Goal: Transaction & Acquisition: Download file/media

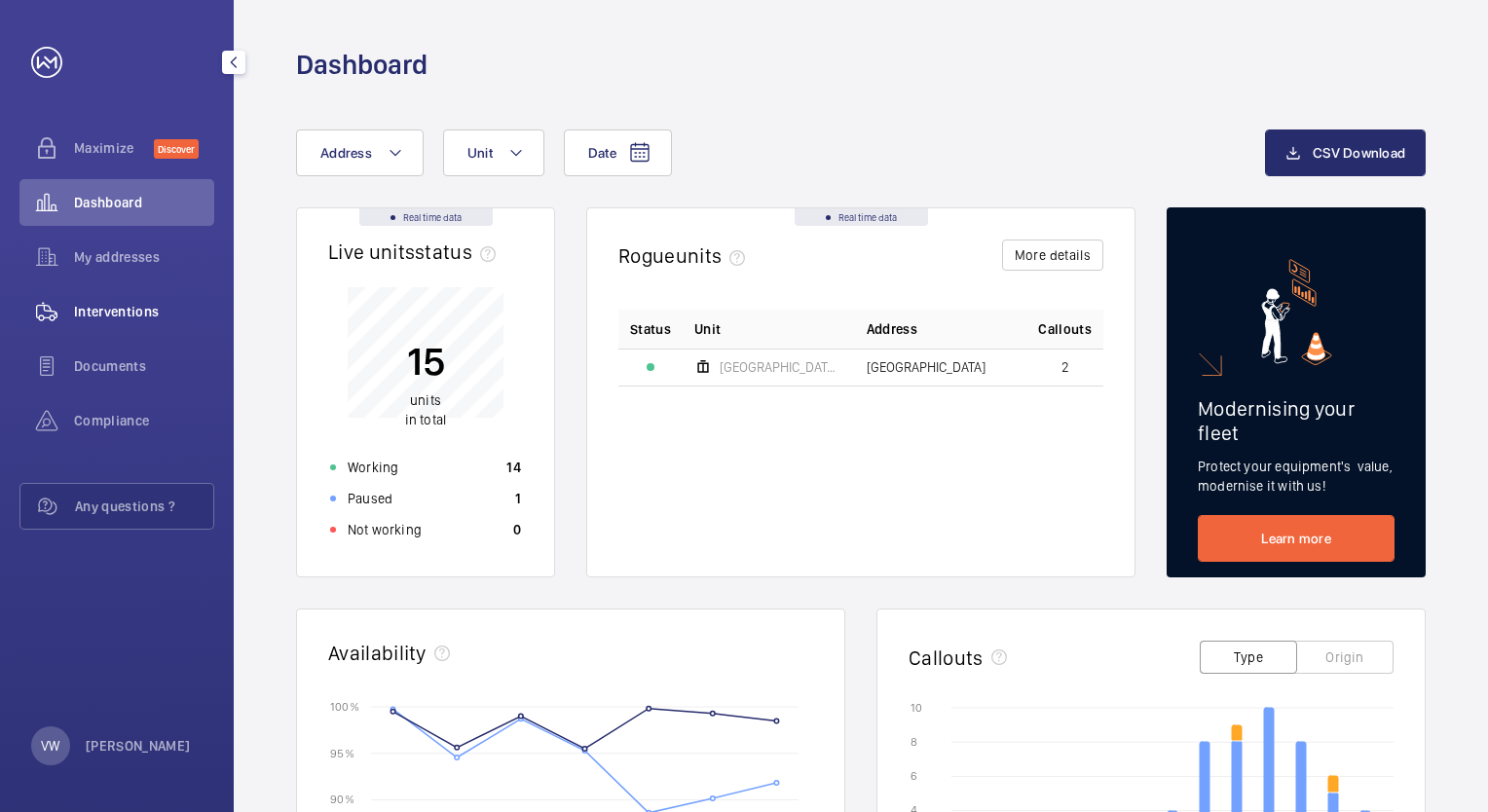
click at [121, 302] on span "Interventions" at bounding box center [143, 312] width 140 height 20
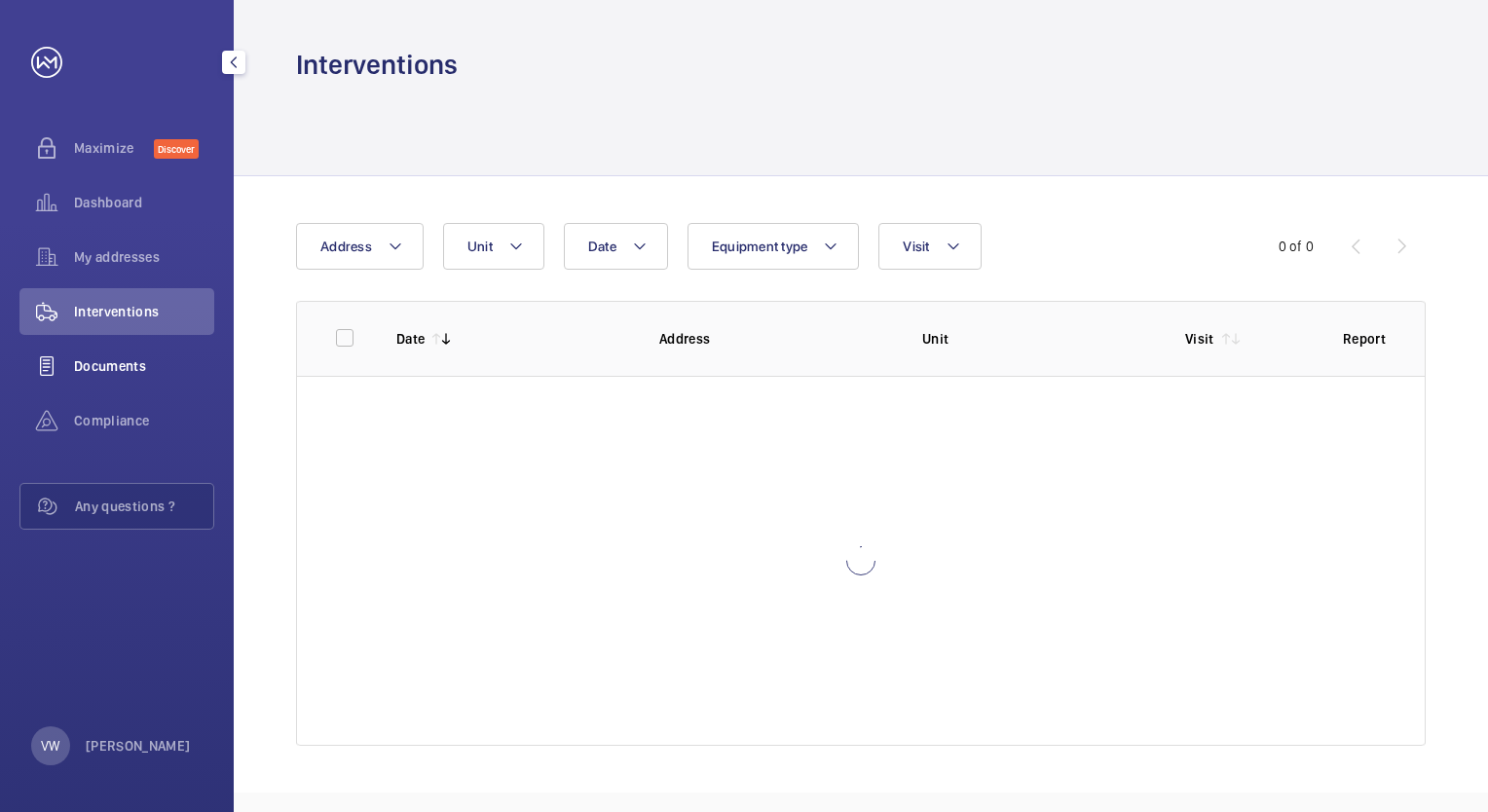
click at [45, 358] on wm-front-icon-button at bounding box center [47, 366] width 55 height 47
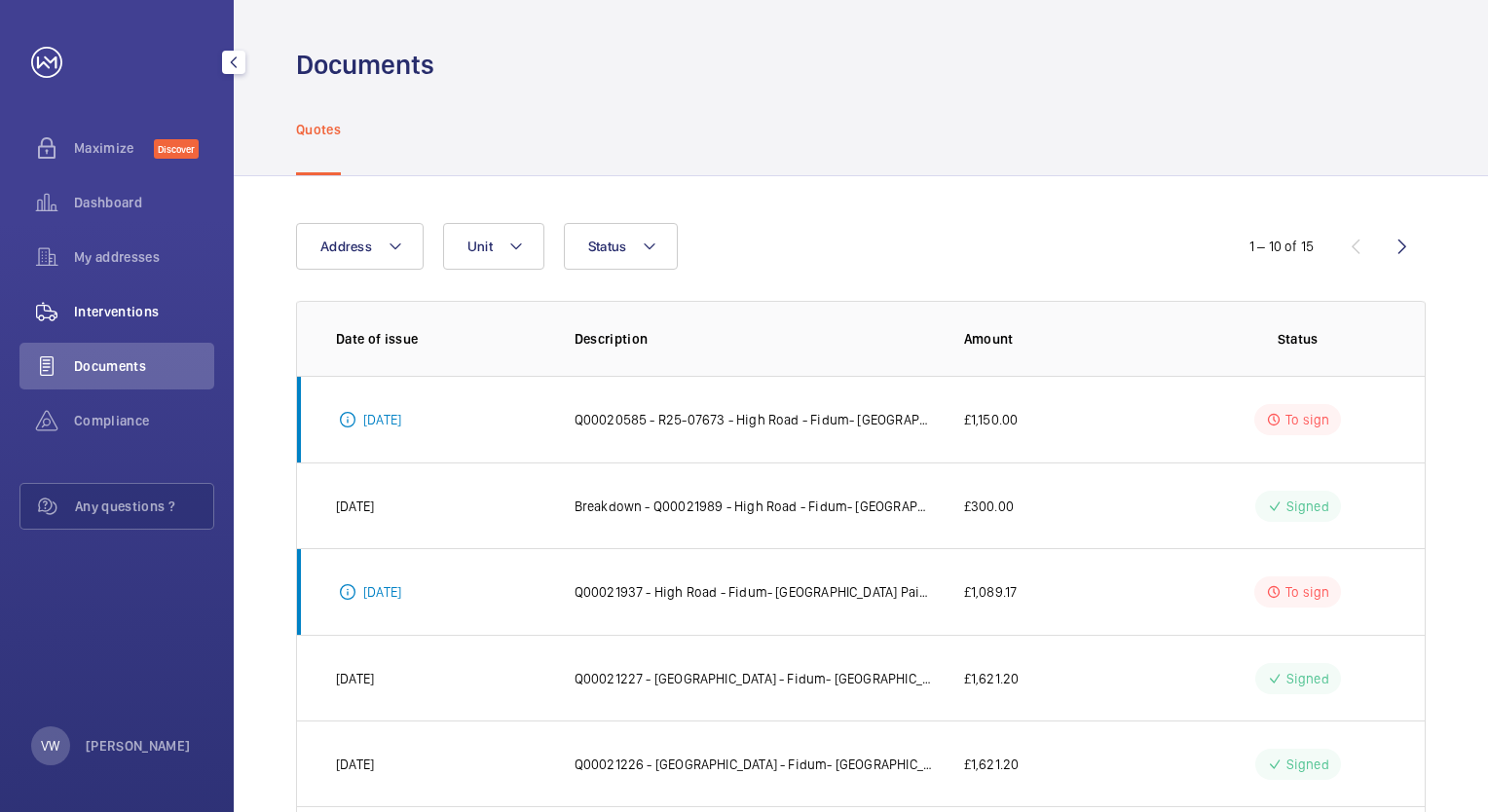
click at [102, 310] on span "Interventions" at bounding box center [143, 312] width 140 height 20
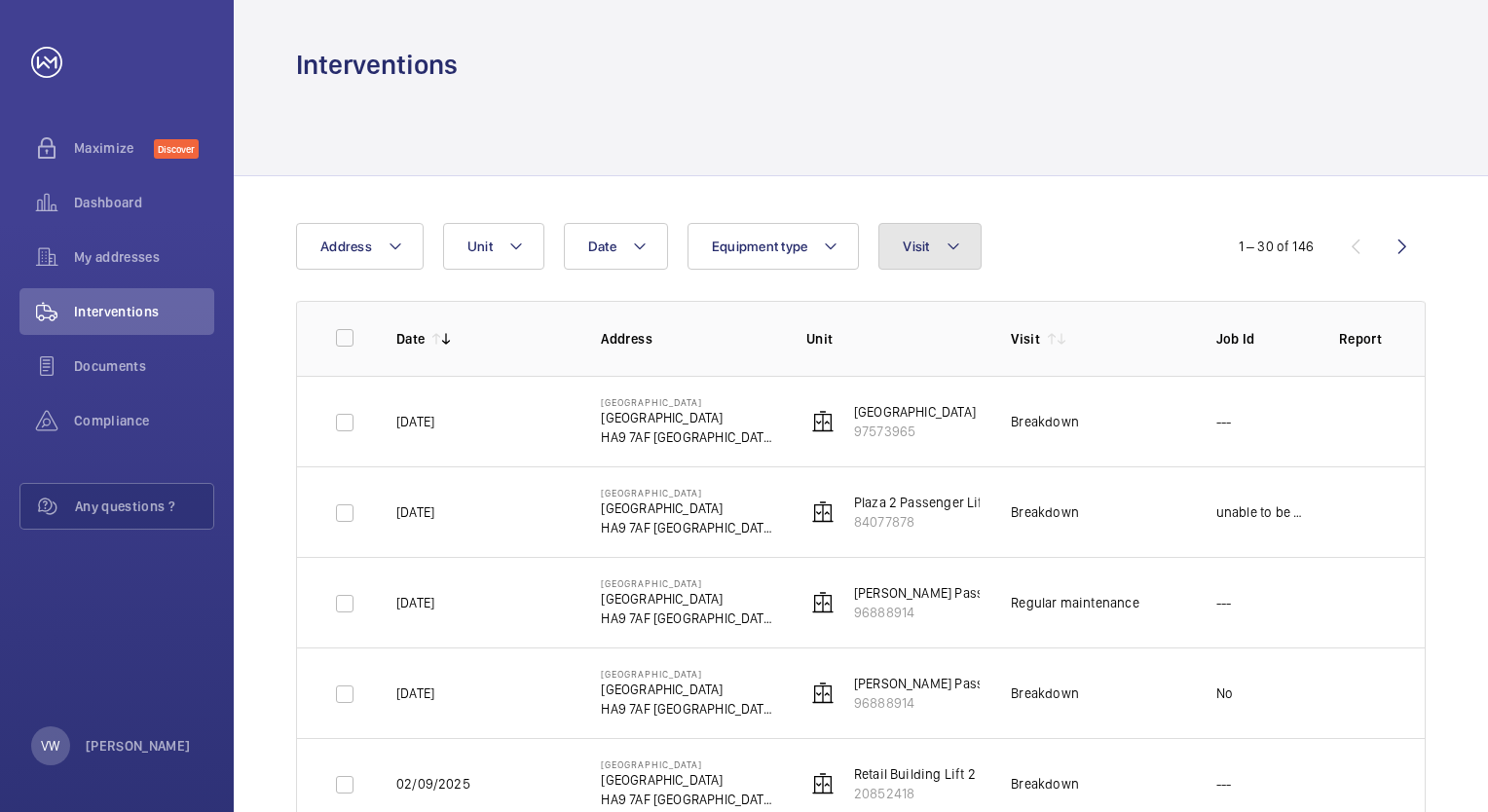
click at [951, 251] on mat-icon at bounding box center [954, 246] width 16 height 24
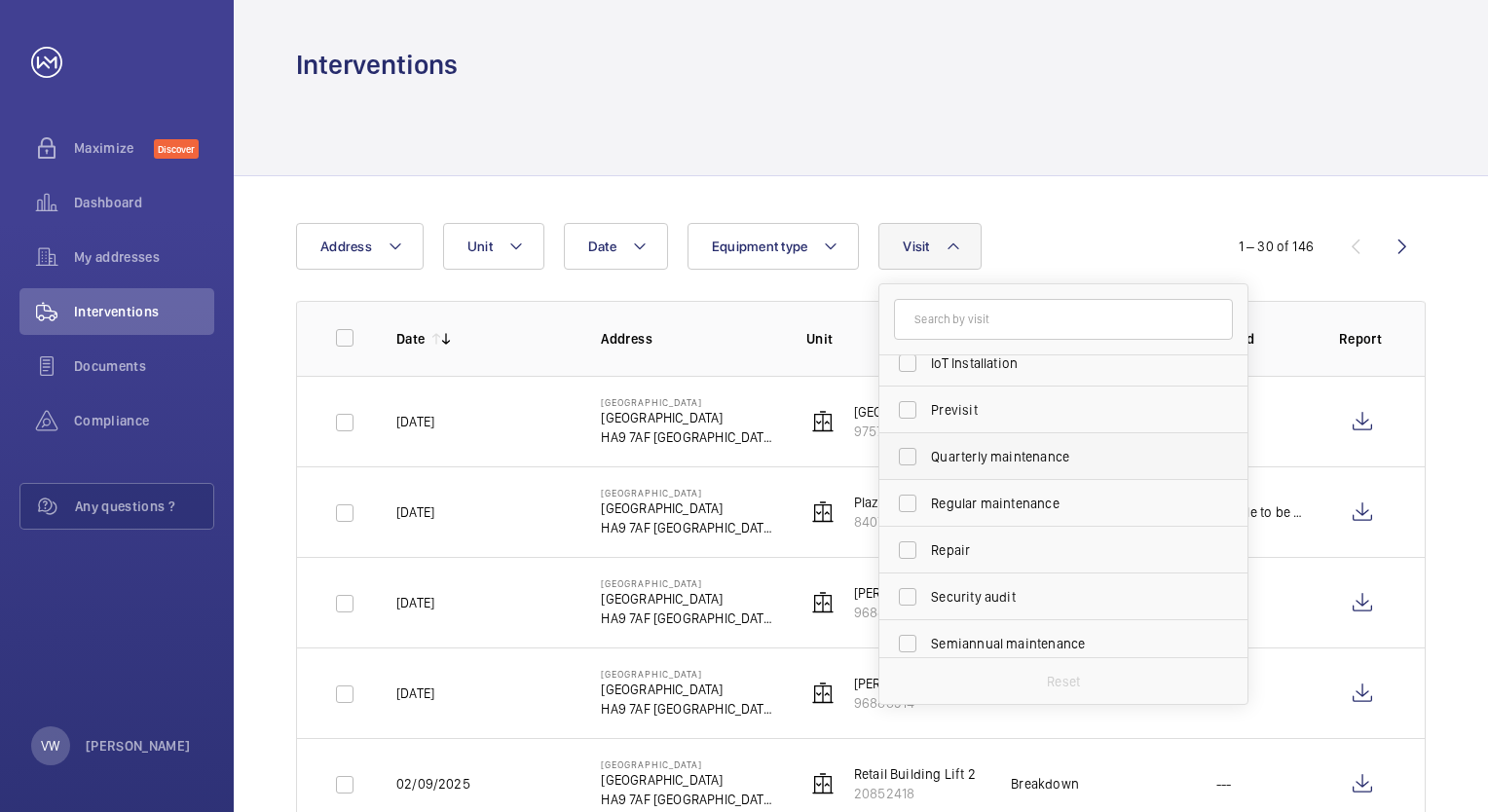
scroll to position [292, 0]
click at [916, 453] on input "Regular maintenance" at bounding box center [908, 460] width 39 height 39
checkbox input "true"
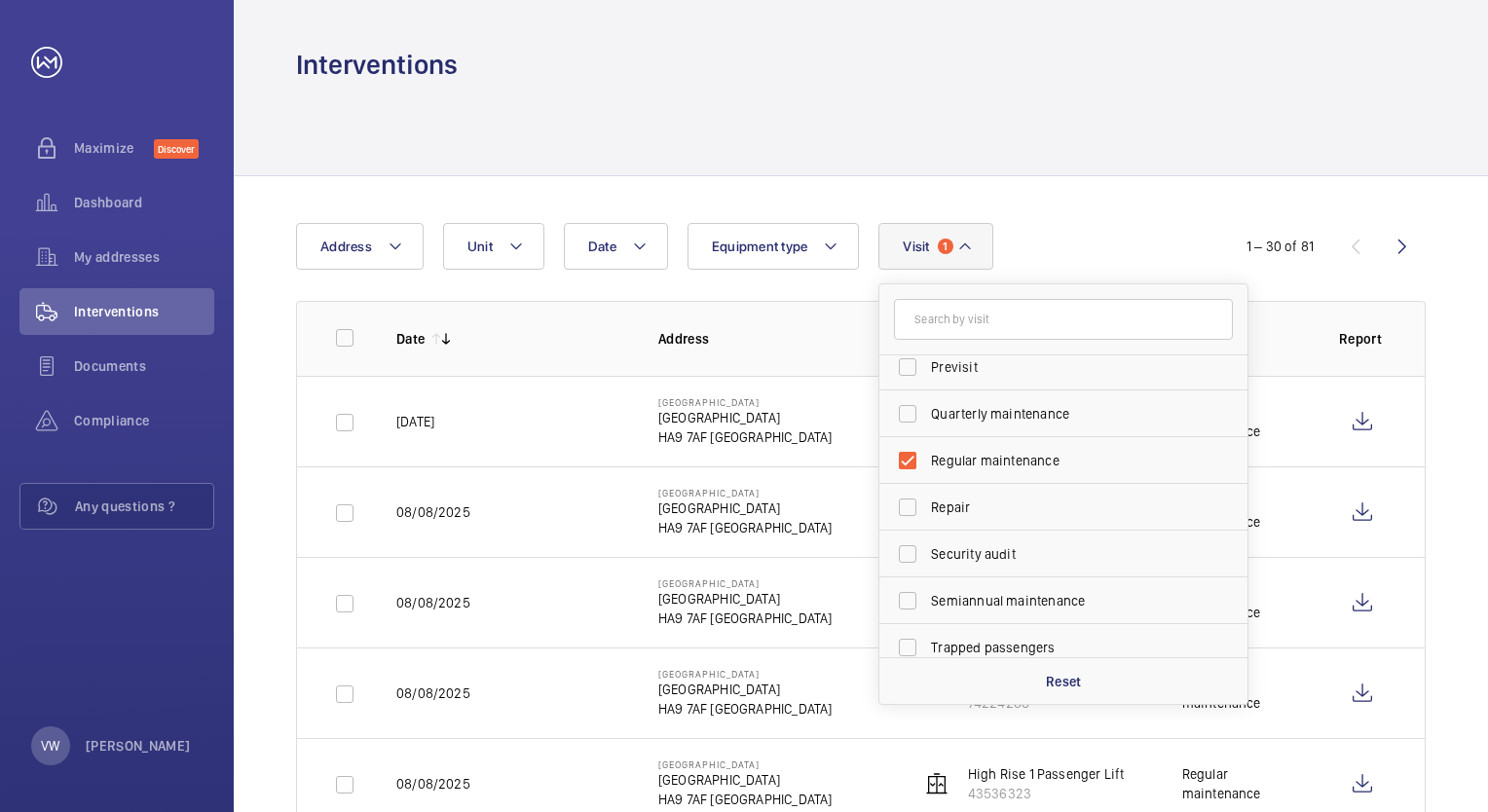
click at [1228, 158] on div at bounding box center [861, 128] width 1130 height 92
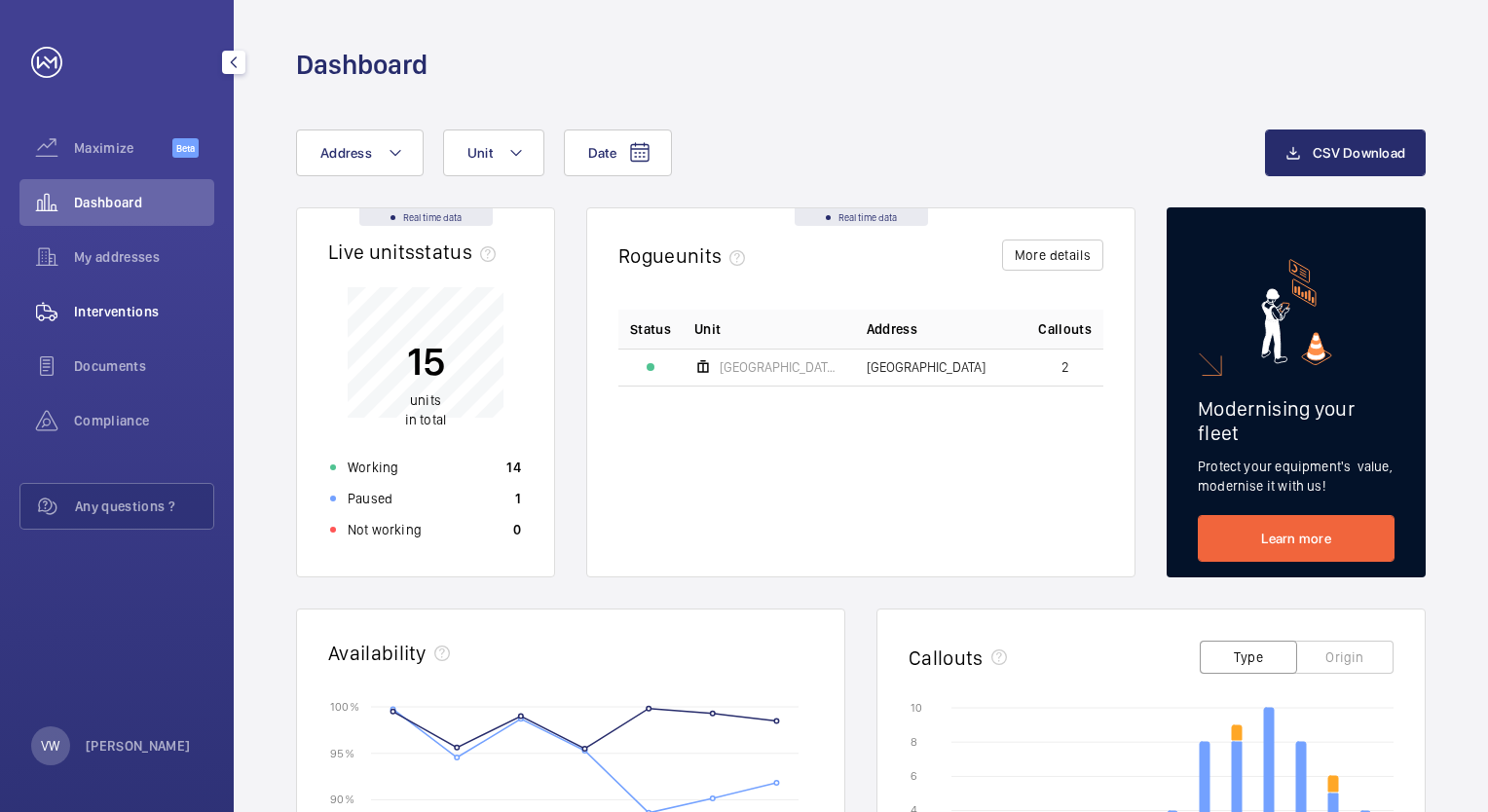
click at [103, 306] on span "Interventions" at bounding box center [143, 312] width 140 height 20
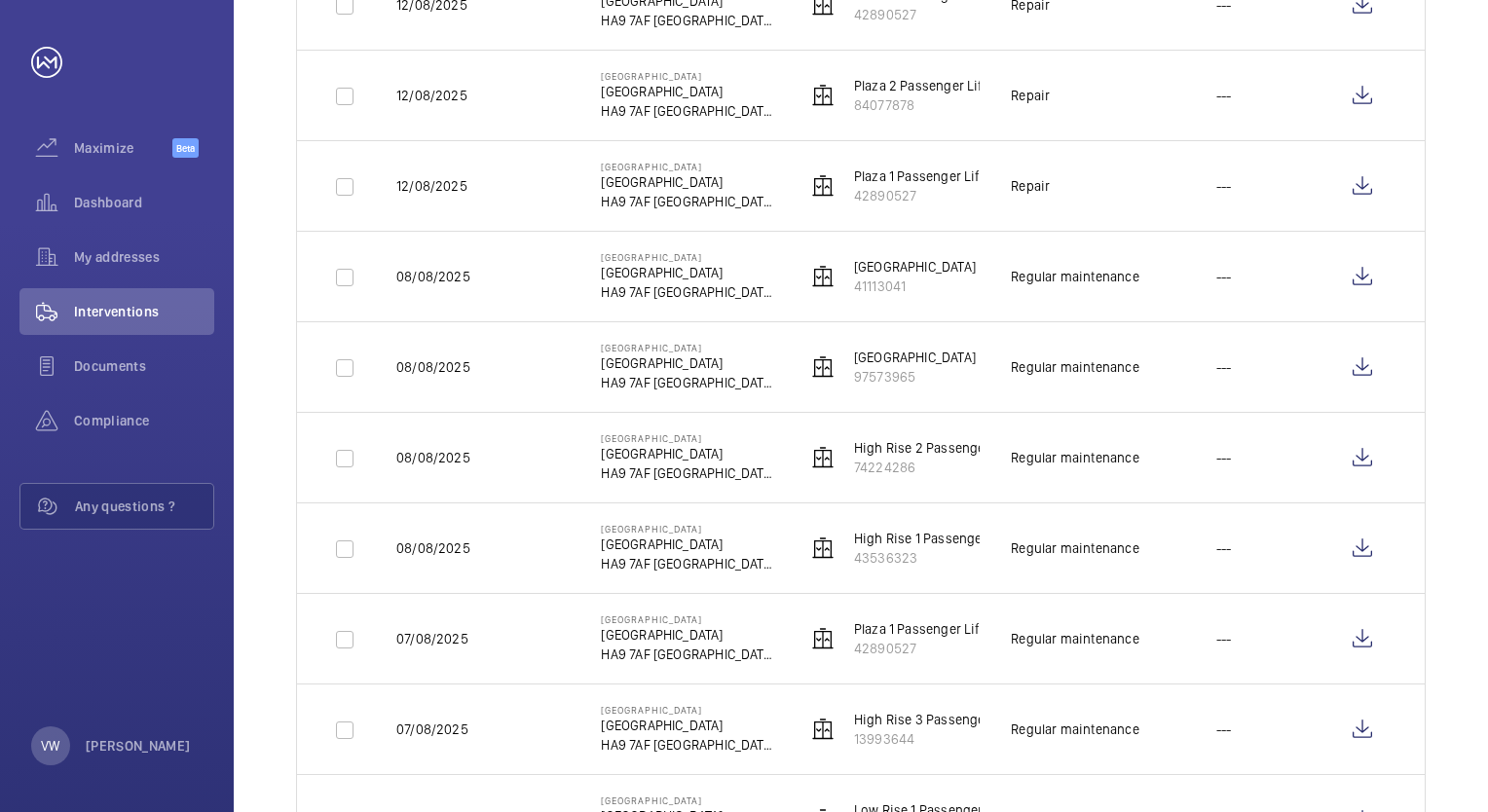
scroll to position [1461, 0]
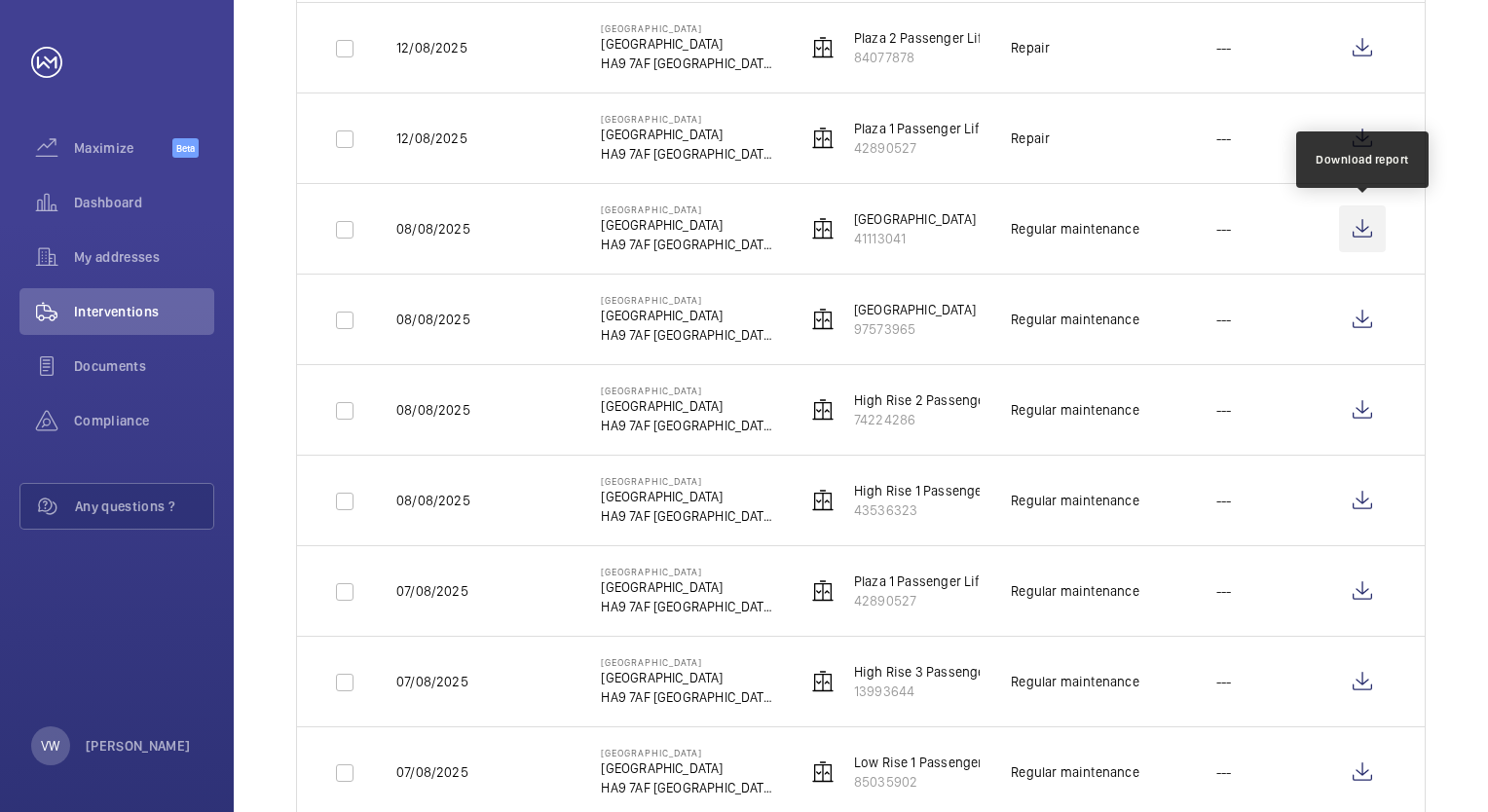
click at [1348, 229] on wm-front-icon-button at bounding box center [1363, 229] width 47 height 47
